Goal: Task Accomplishment & Management: Manage account settings

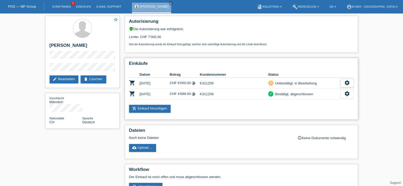
click at [349, 82] on icon "settings" at bounding box center [348, 83] width 6 height 6
click at [339, 114] on span "Kunde ist vom Kauf zurückgetreten..." at bounding box center [328, 115] width 58 height 6
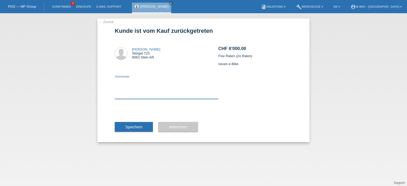
click at [149, 95] on textarea at bounding box center [167, 89] width 104 height 20
type textarea "ein anderes Bike über PowerPay gekauft"
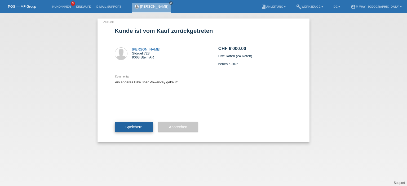
click at [139, 127] on span "Speichern" at bounding box center [133, 127] width 17 height 4
